Goal: Task Accomplishment & Management: Manage account settings

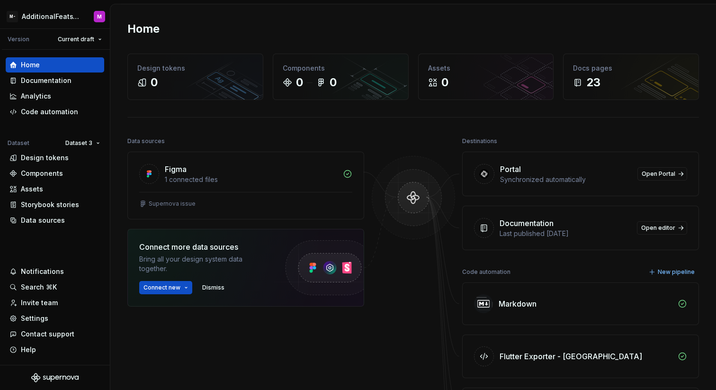
click at [288, 29] on div "Home" at bounding box center [412, 28] width 571 height 15
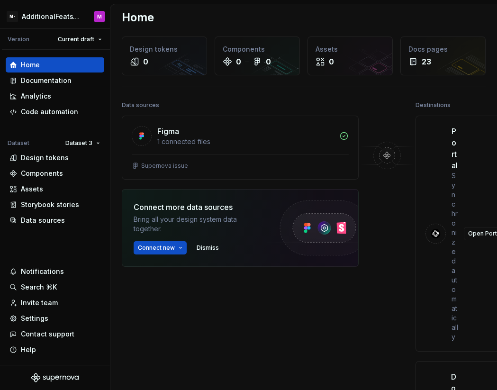
scroll to position [12, 0]
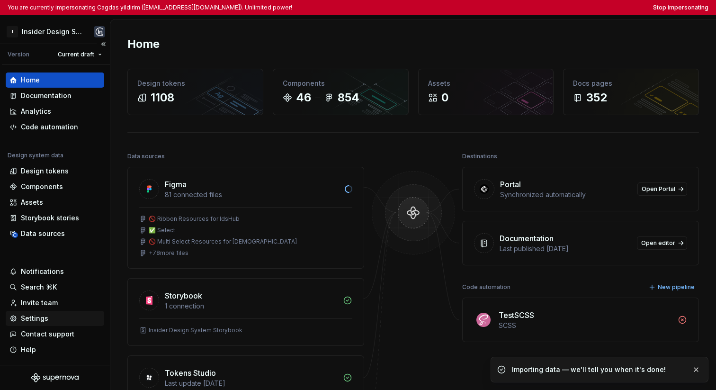
click at [41, 317] on div "Settings" at bounding box center [34, 317] width 27 height 9
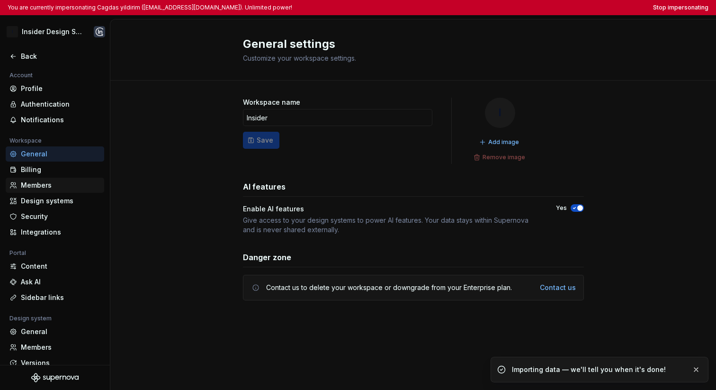
click at [53, 183] on div "Members" at bounding box center [61, 184] width 80 height 9
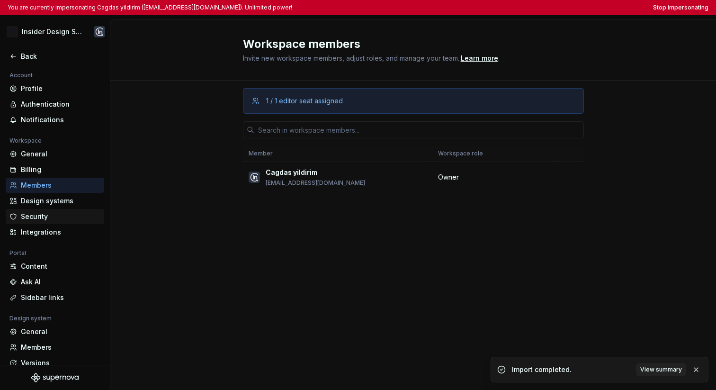
click at [26, 217] on div "Security" at bounding box center [61, 216] width 80 height 9
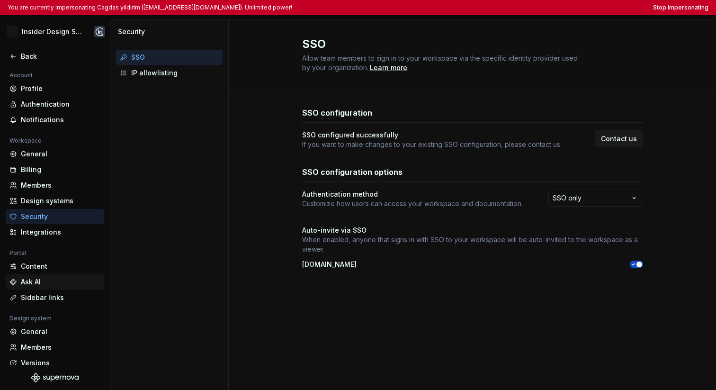
click at [48, 277] on div "Ask AI" at bounding box center [61, 281] width 80 height 9
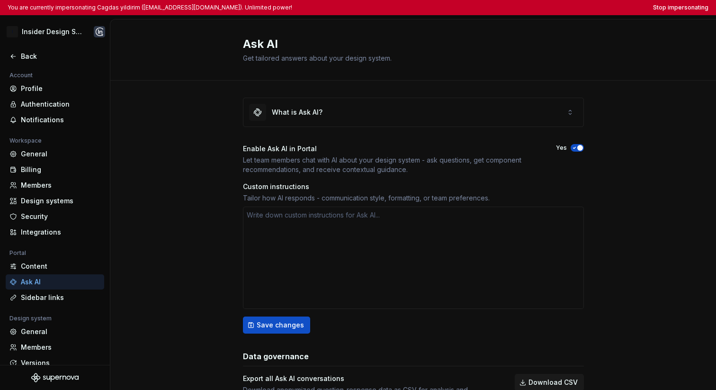
type textarea "*"
